Goal: Transaction & Acquisition: Purchase product/service

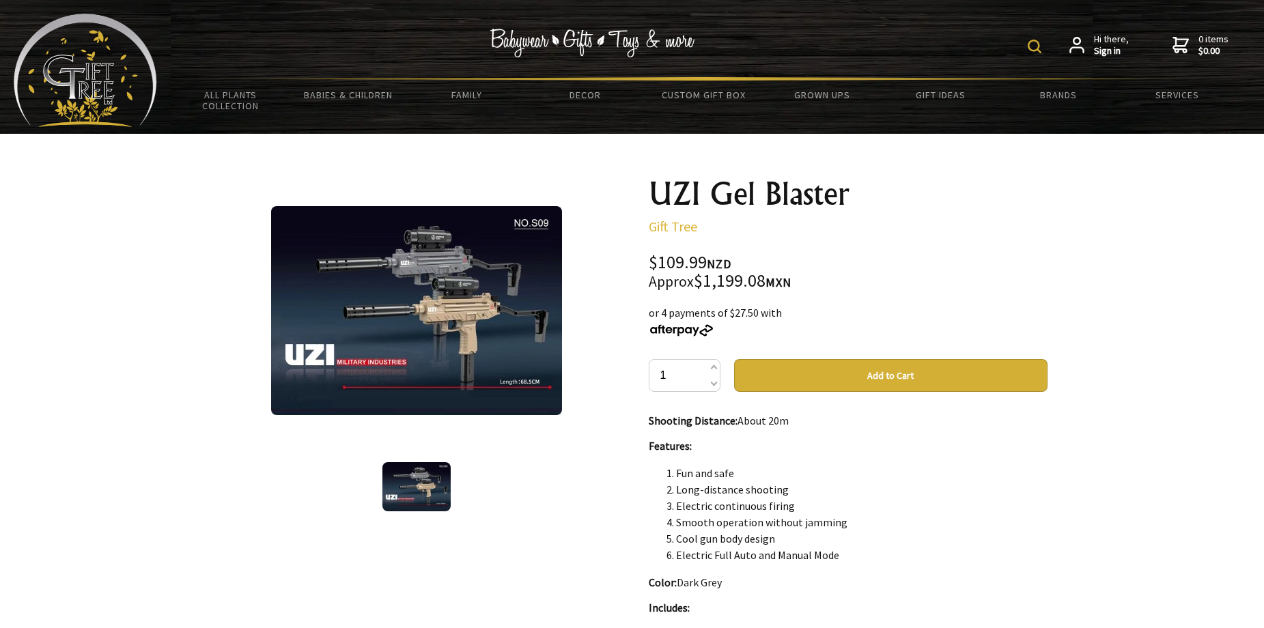
click at [476, 352] on img at bounding box center [416, 310] width 291 height 209
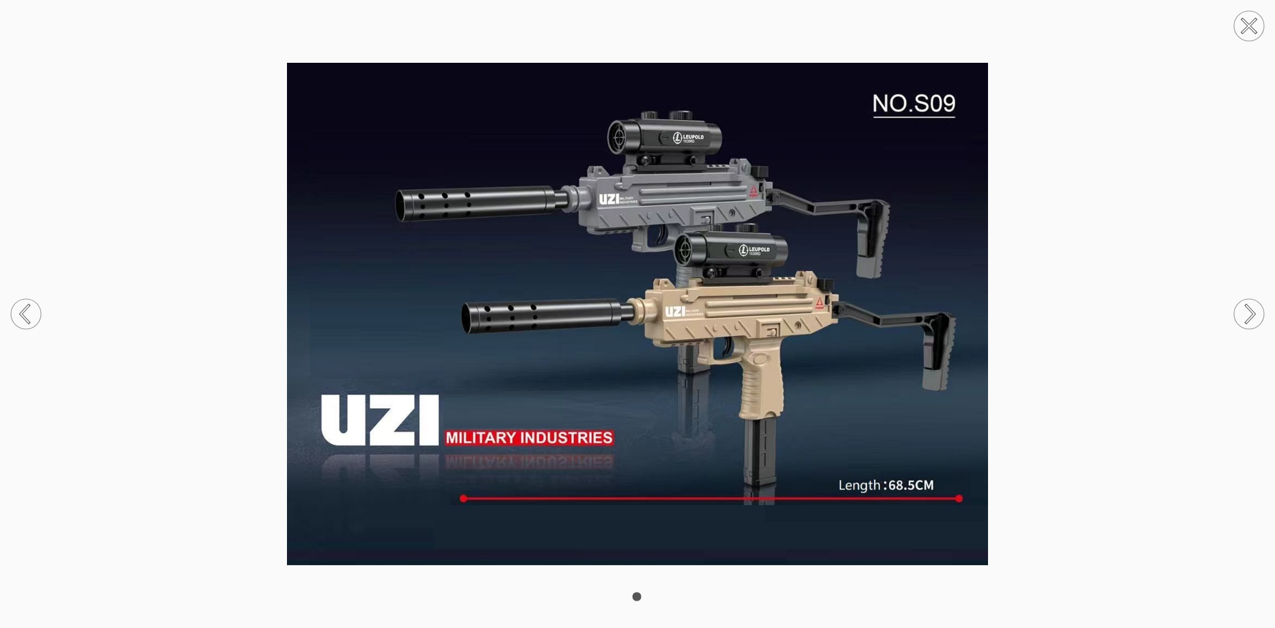
click at [1036, 274] on img at bounding box center [637, 314] width 1275 height 503
click at [1131, 136] on img at bounding box center [637, 314] width 1275 height 503
click at [1251, 34] on circle at bounding box center [1249, 26] width 30 height 30
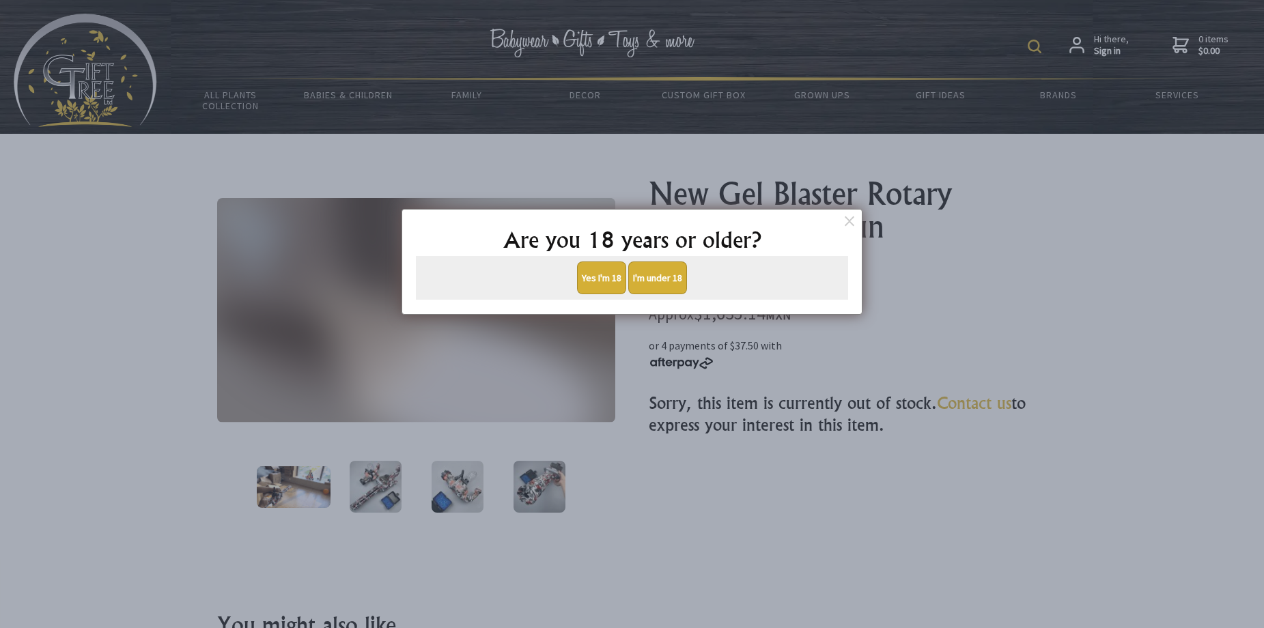
click at [605, 277] on button "Yes I'm 18" at bounding box center [601, 278] width 49 height 33
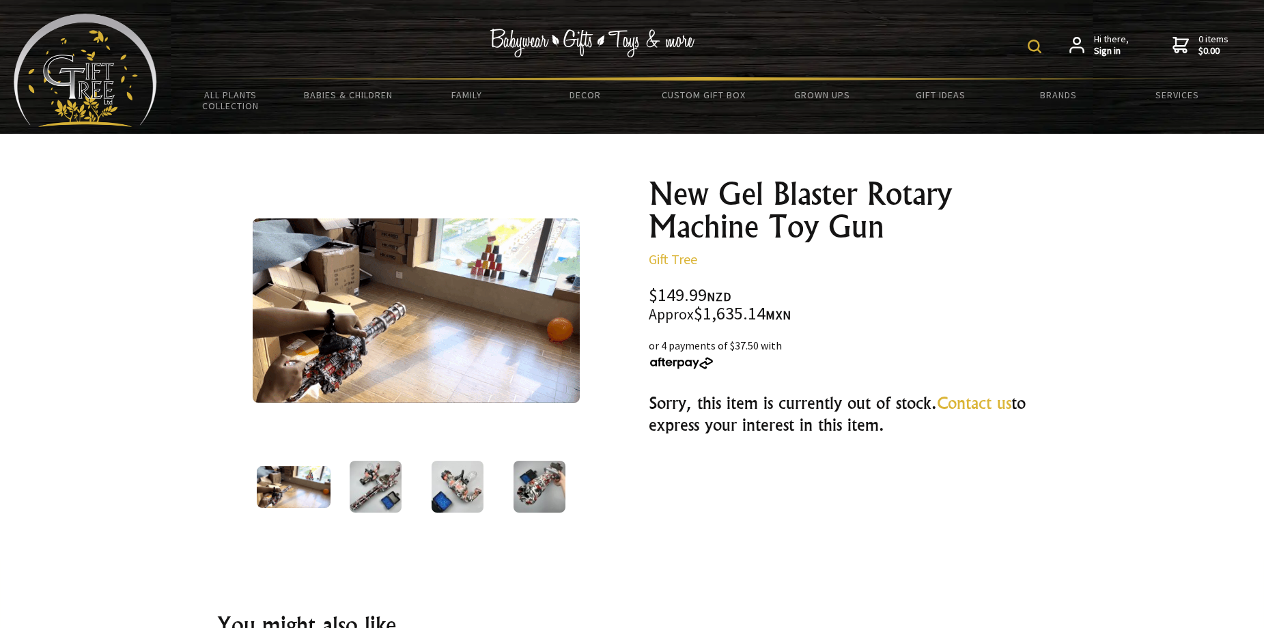
click at [365, 491] on img at bounding box center [376, 487] width 52 height 52
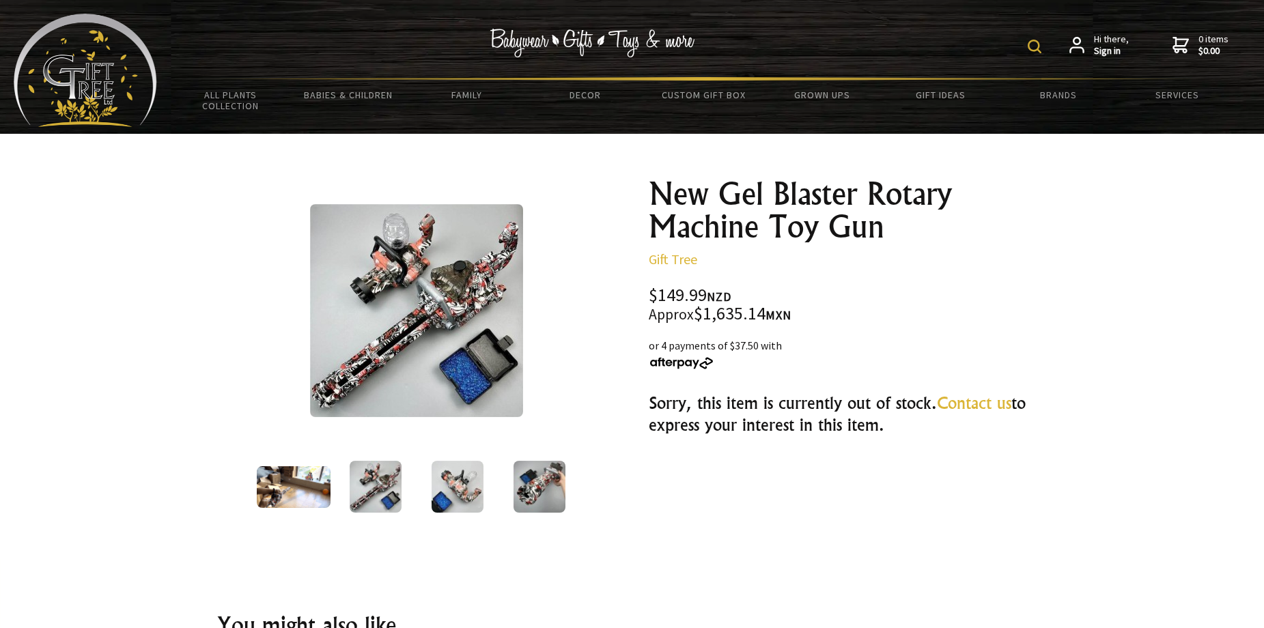
click at [454, 491] on img at bounding box center [458, 487] width 52 height 52
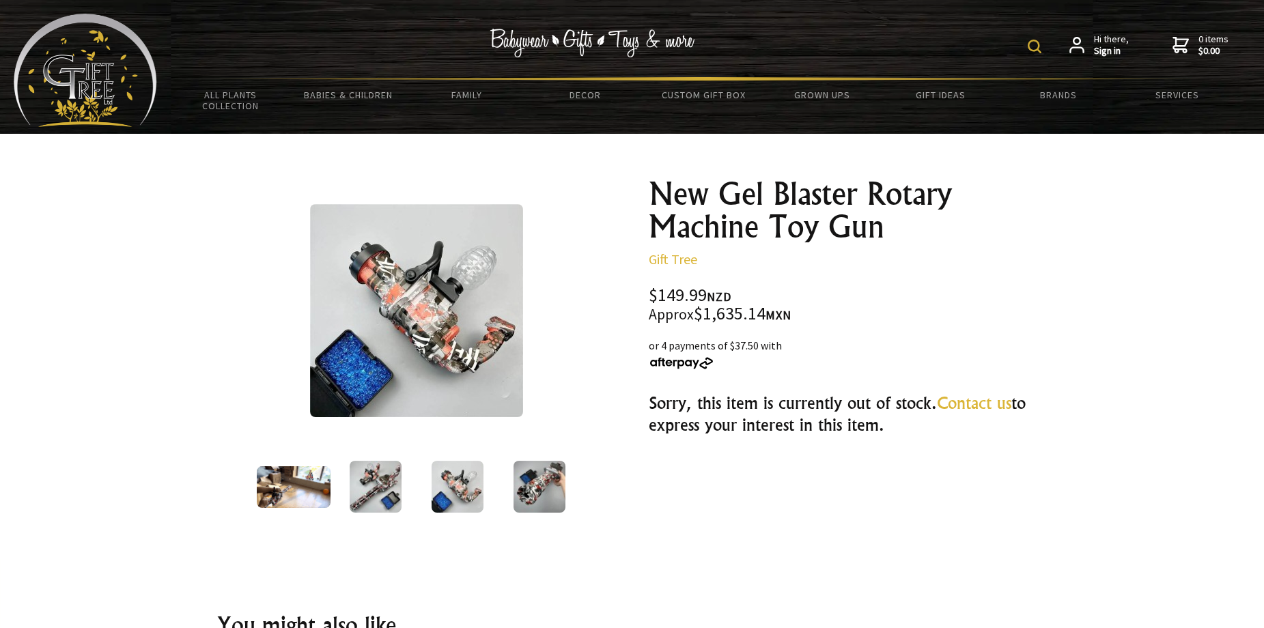
click at [538, 488] on img at bounding box center [540, 487] width 52 height 52
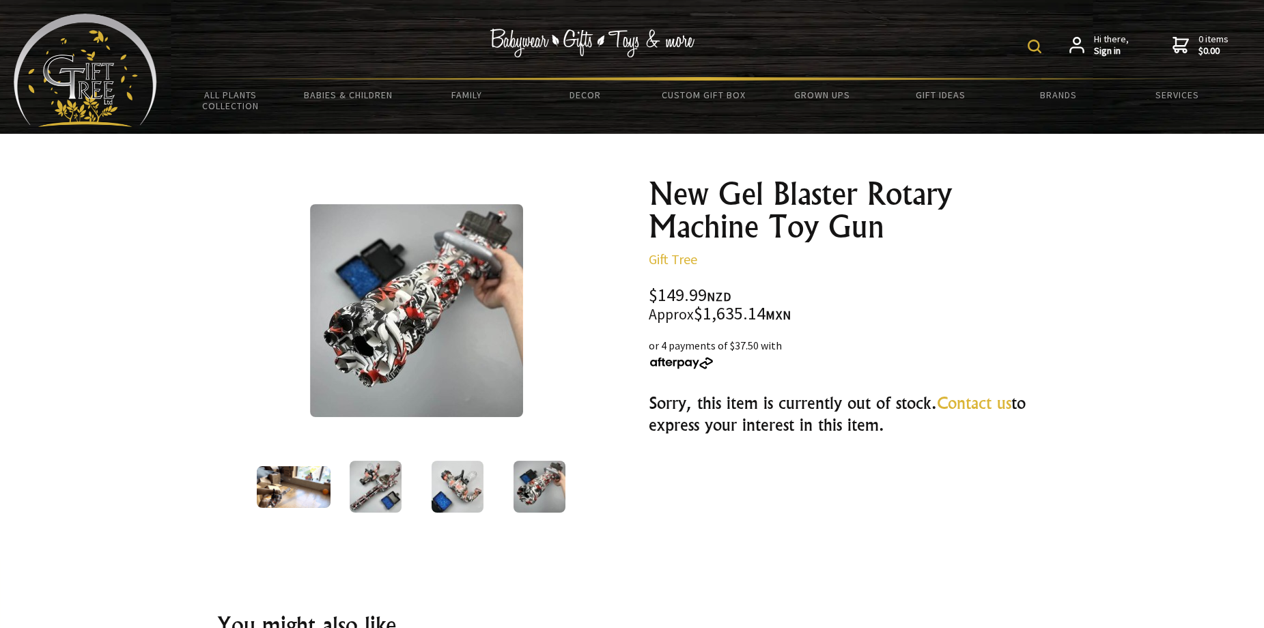
click at [455, 488] on img at bounding box center [458, 487] width 52 height 52
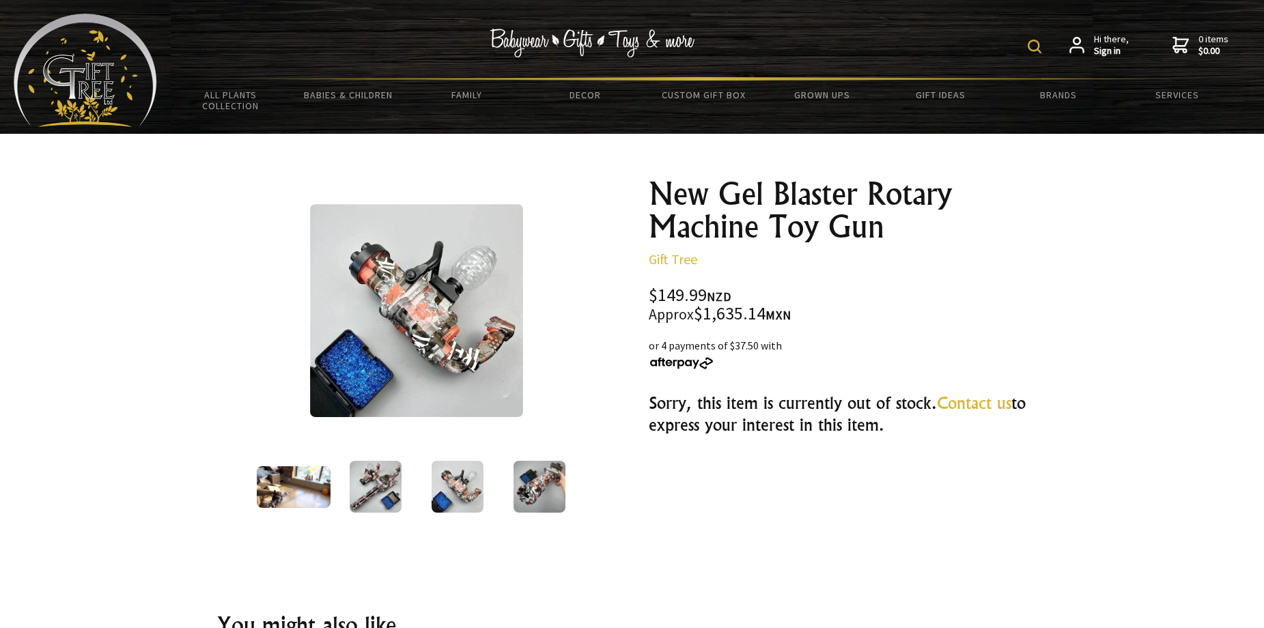
click at [566, 484] on div at bounding box center [540, 486] width 82 height 57
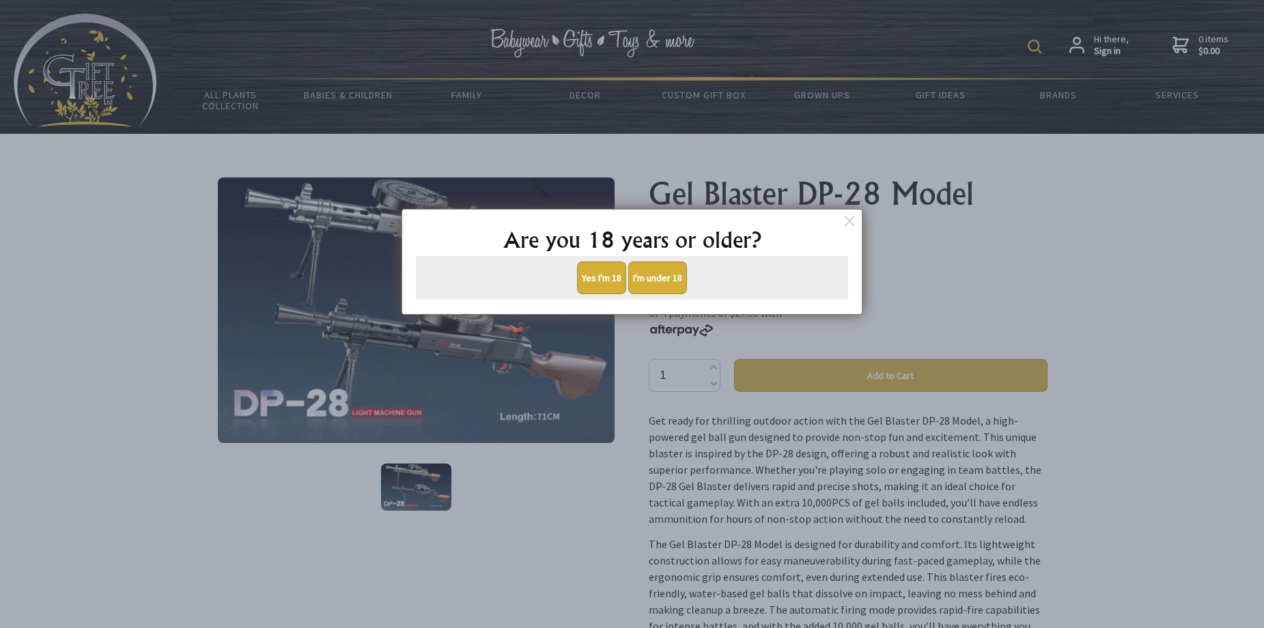
click at [607, 281] on button "Yes I'm 18" at bounding box center [601, 278] width 49 height 33
